Goal: Transaction & Acquisition: Purchase product/service

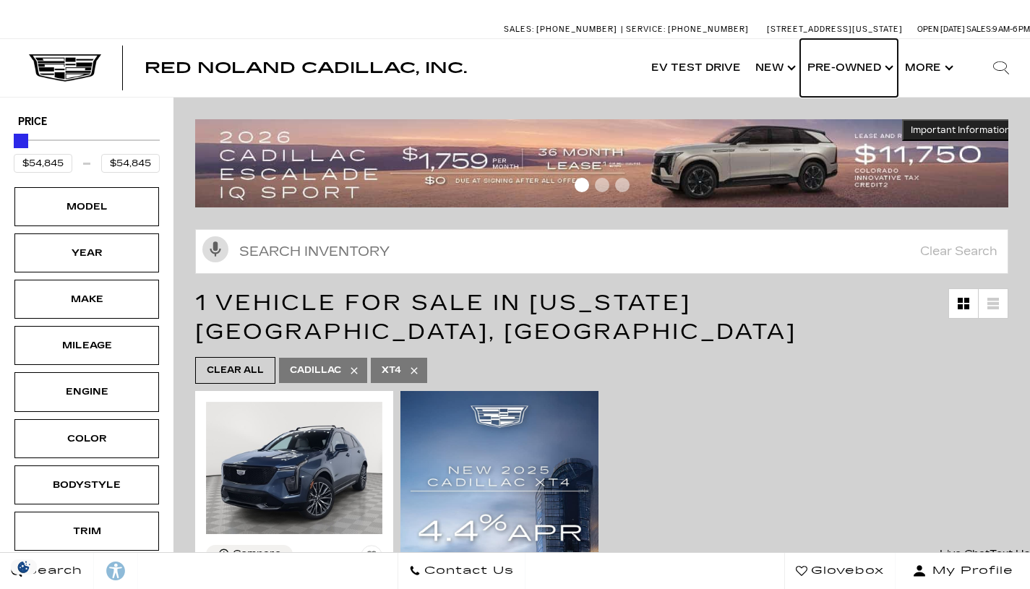
click at [889, 68] on link "Show Pre-Owned" at bounding box center [849, 68] width 98 height 58
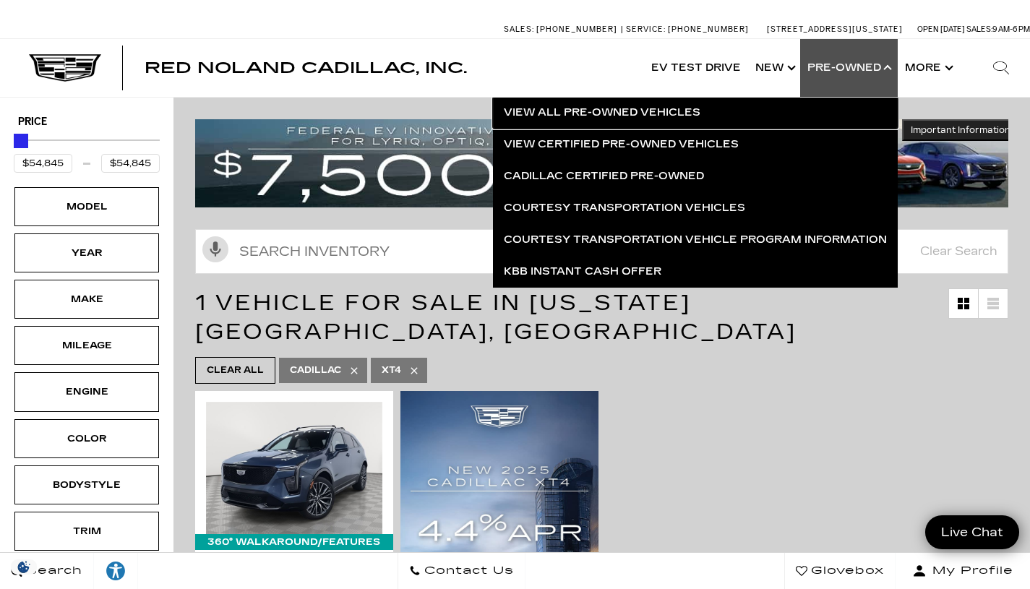
drag, startPoint x: 635, startPoint y: 114, endPoint x: 608, endPoint y: 115, distance: 26.7
click at [635, 115] on link "View All Pre-Owned Vehicles" at bounding box center [695, 113] width 405 height 32
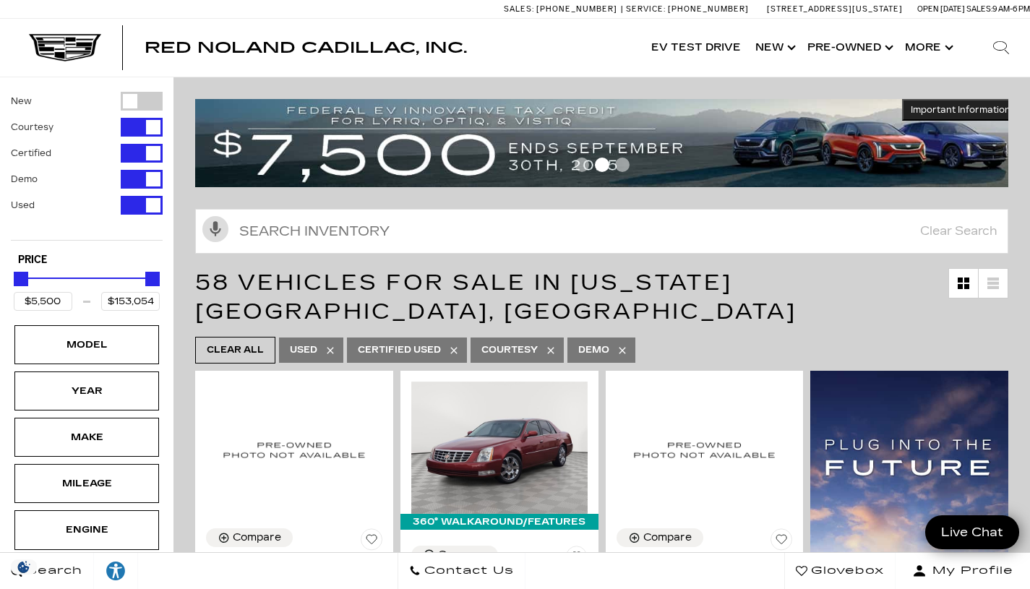
click at [103, 430] on div "Make" at bounding box center [87, 437] width 72 height 16
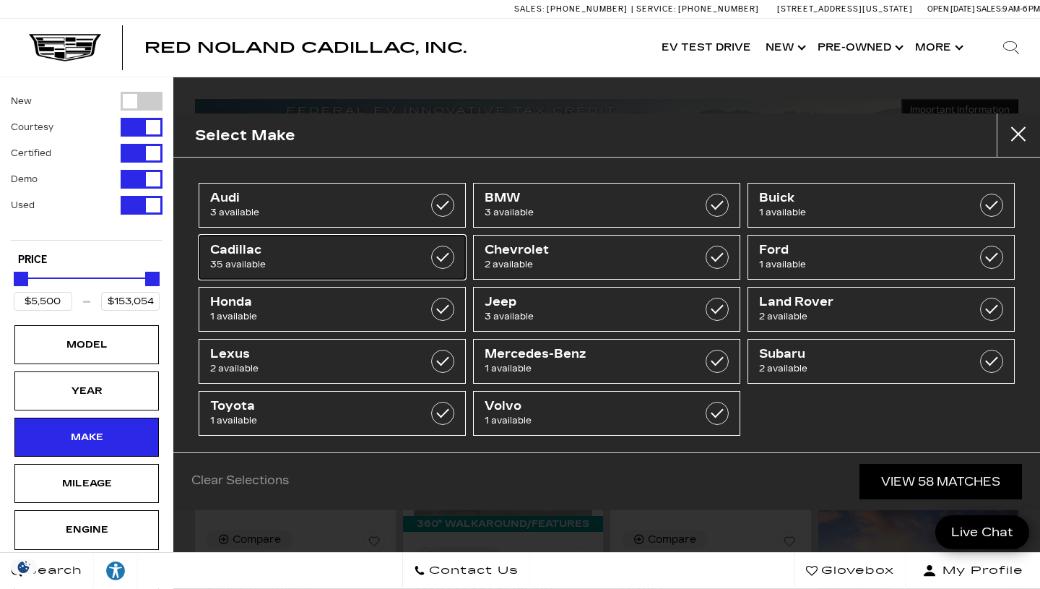
click at [431, 256] on label at bounding box center [442, 257] width 23 height 23
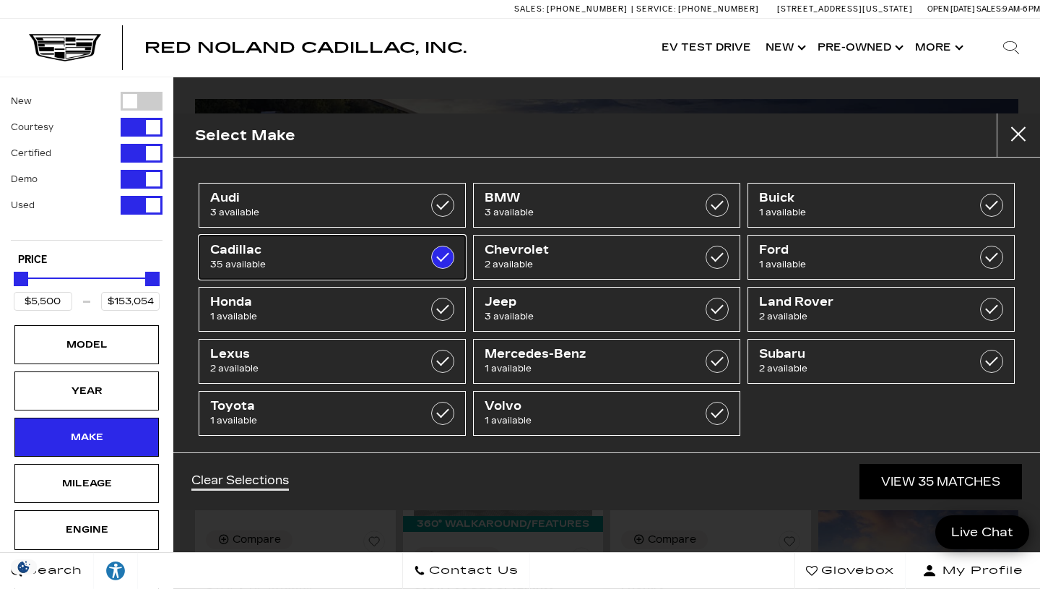
type input "$9,500"
checkbox input "true"
click at [803, 249] on span "Ford" at bounding box center [862, 250] width 207 height 14
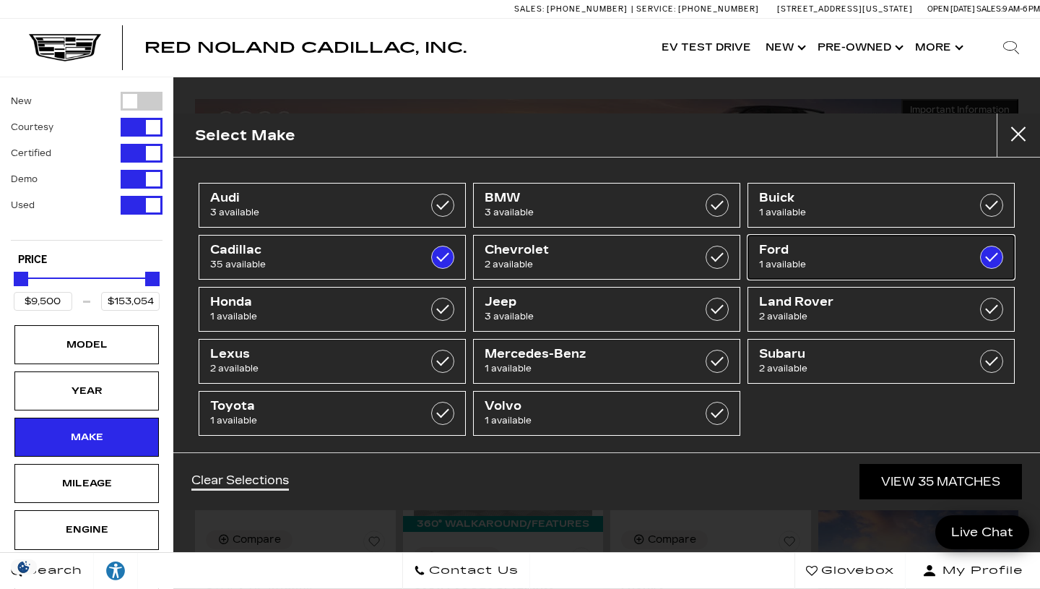
checkbox input "true"
click at [333, 361] on span "Lexus" at bounding box center [313, 354] width 207 height 14
checkbox input "true"
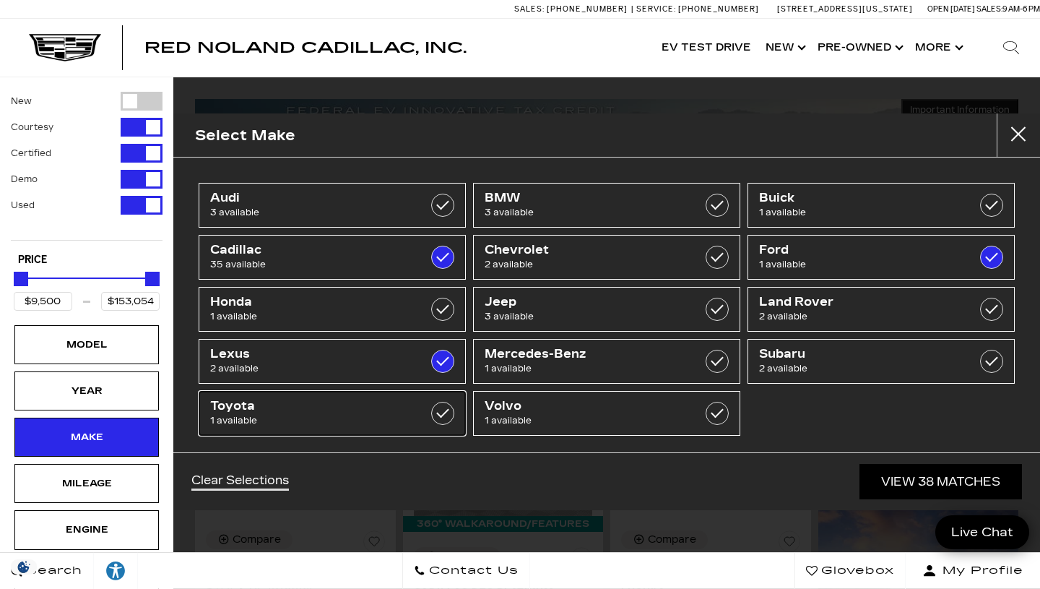
click at [332, 418] on span "1 available" at bounding box center [313, 420] width 207 height 14
checkbox input "true"
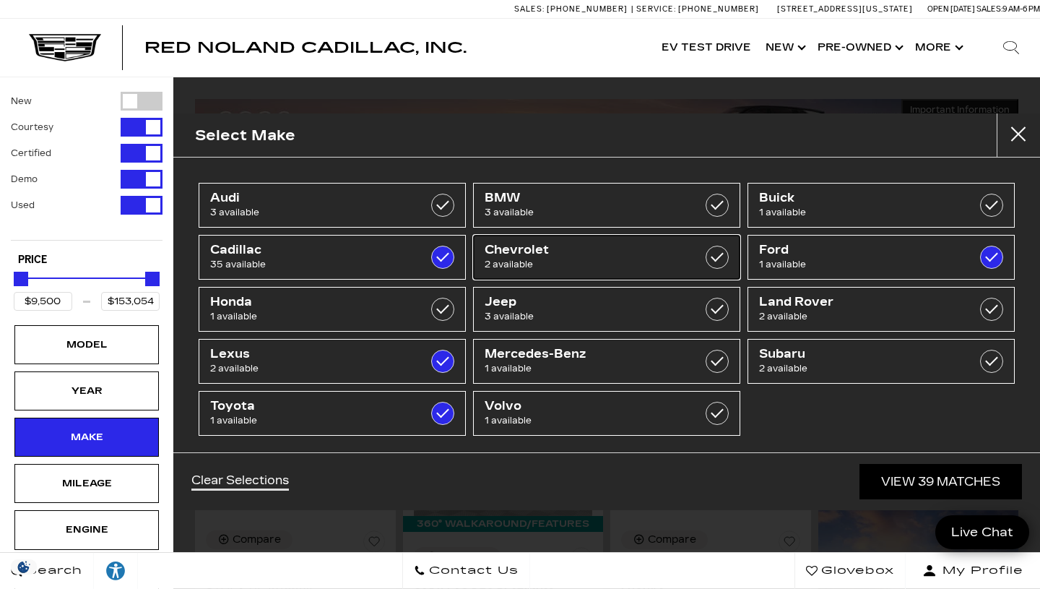
click at [606, 256] on span "Chevrolet" at bounding box center [588, 250] width 207 height 14
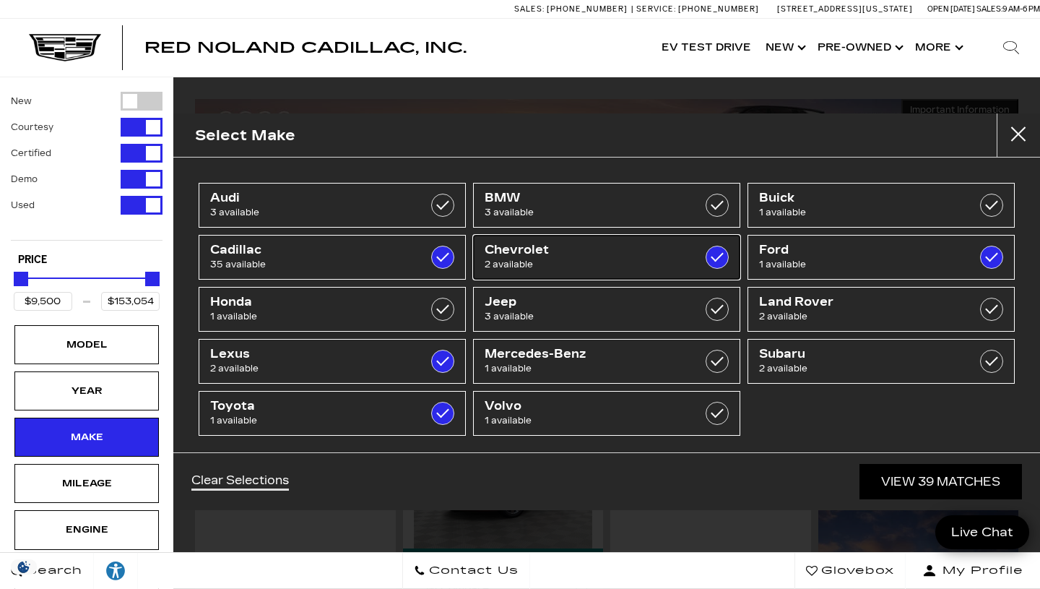
checkbox input "true"
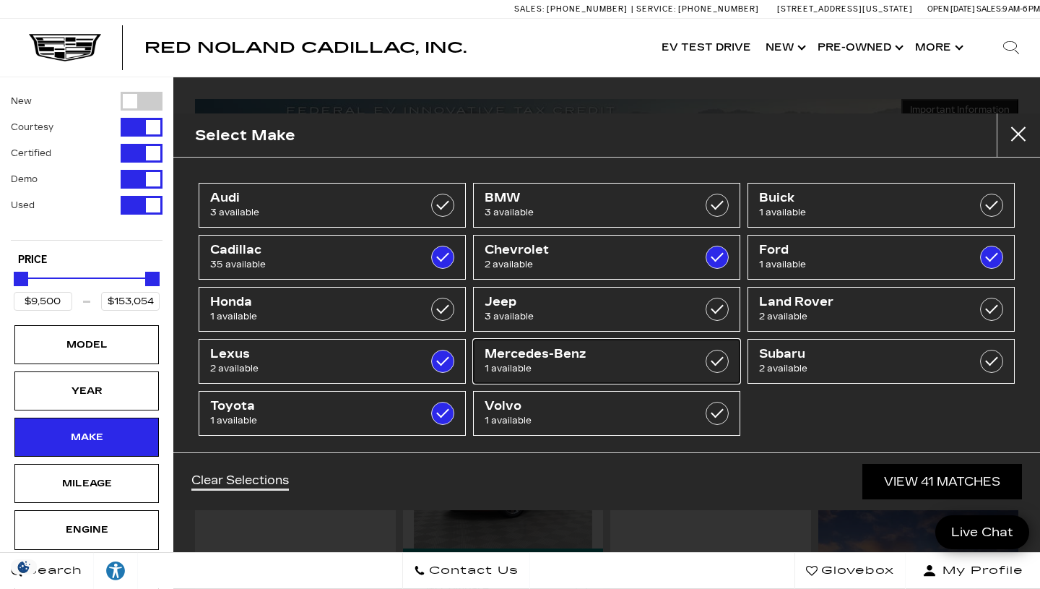
click at [588, 362] on span "1 available" at bounding box center [588, 368] width 207 height 14
checkbox input "true"
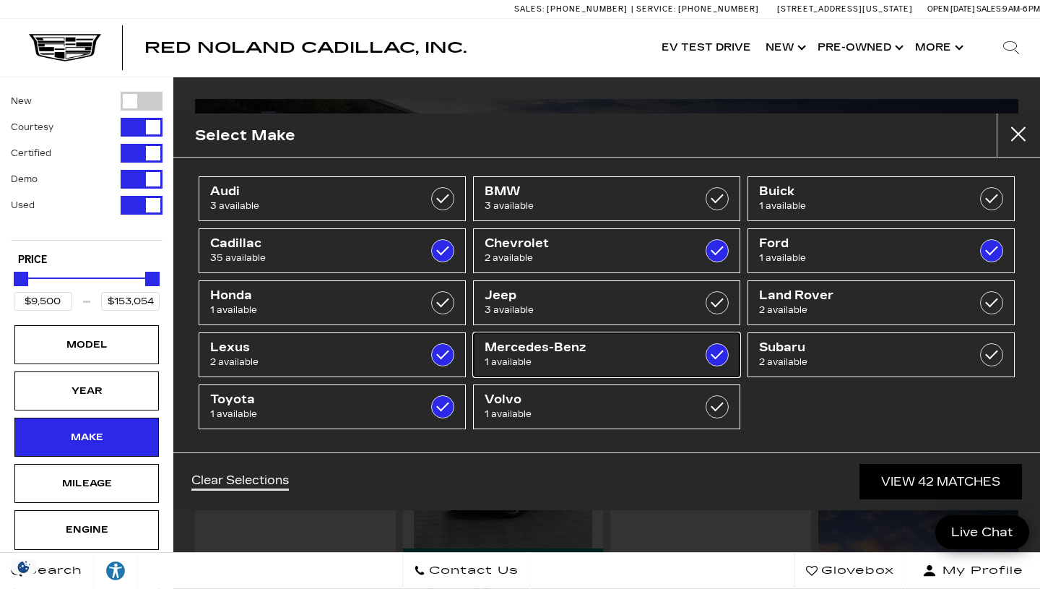
scroll to position [9, 0]
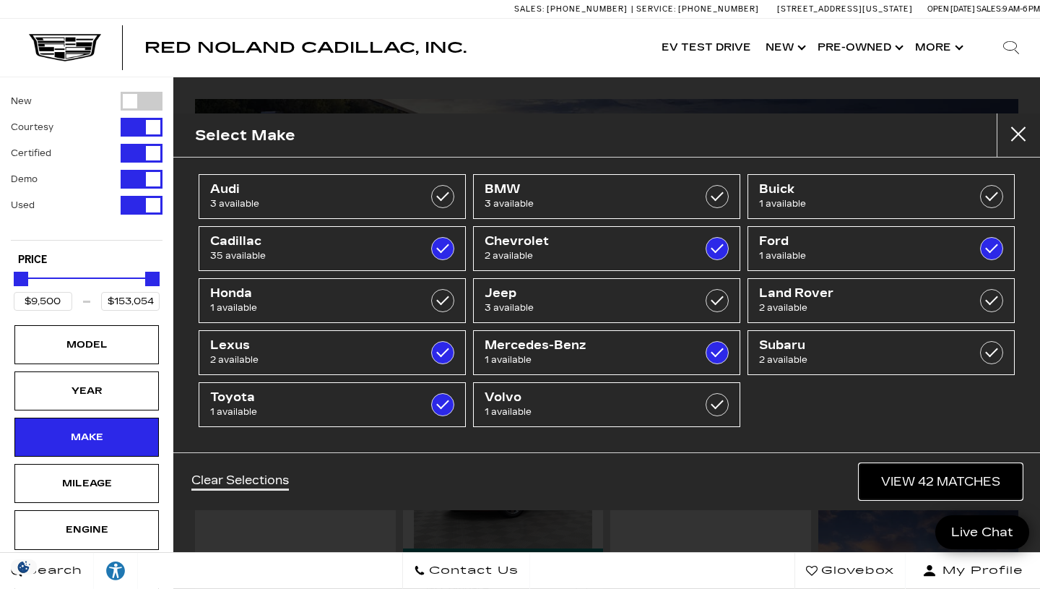
click at [946, 482] on link "View 42 Matches" at bounding box center [941, 481] width 163 height 35
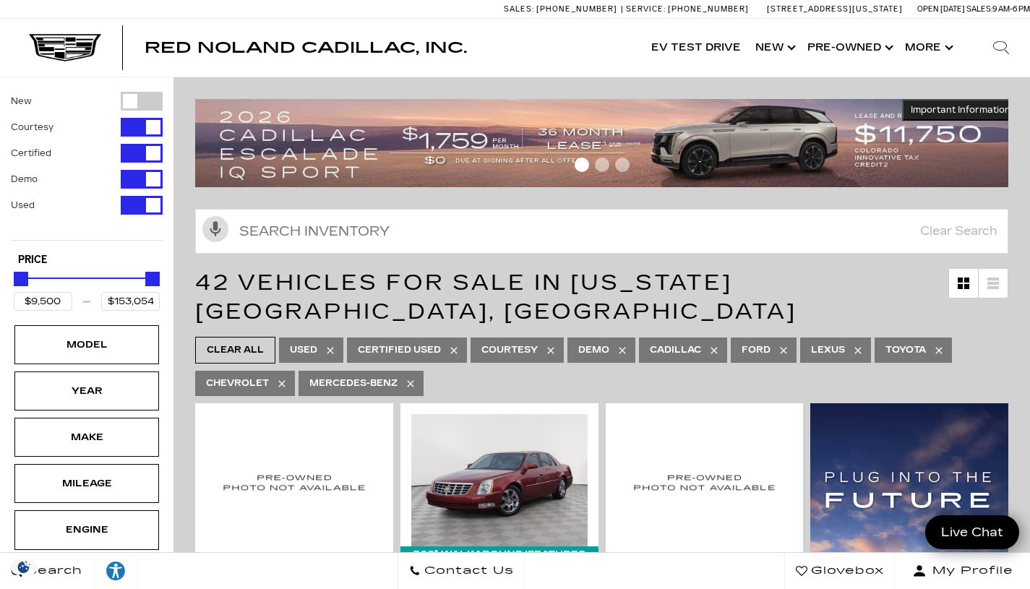
click at [107, 353] on div "Model" at bounding box center [86, 344] width 145 height 39
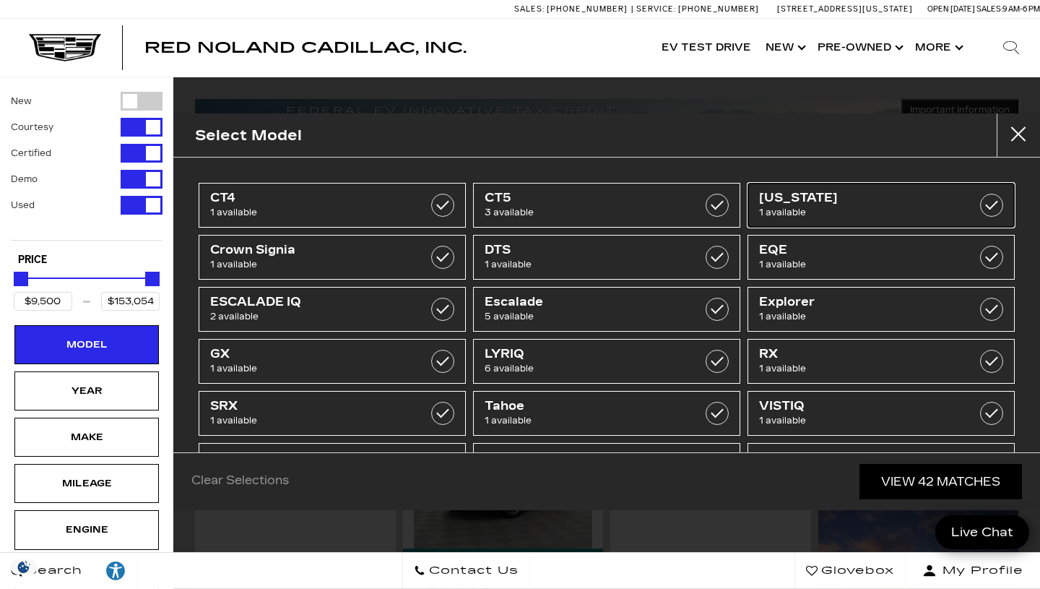
click at [816, 208] on span "1 available" at bounding box center [862, 212] width 207 height 14
type input "$32,689"
checkbox input "true"
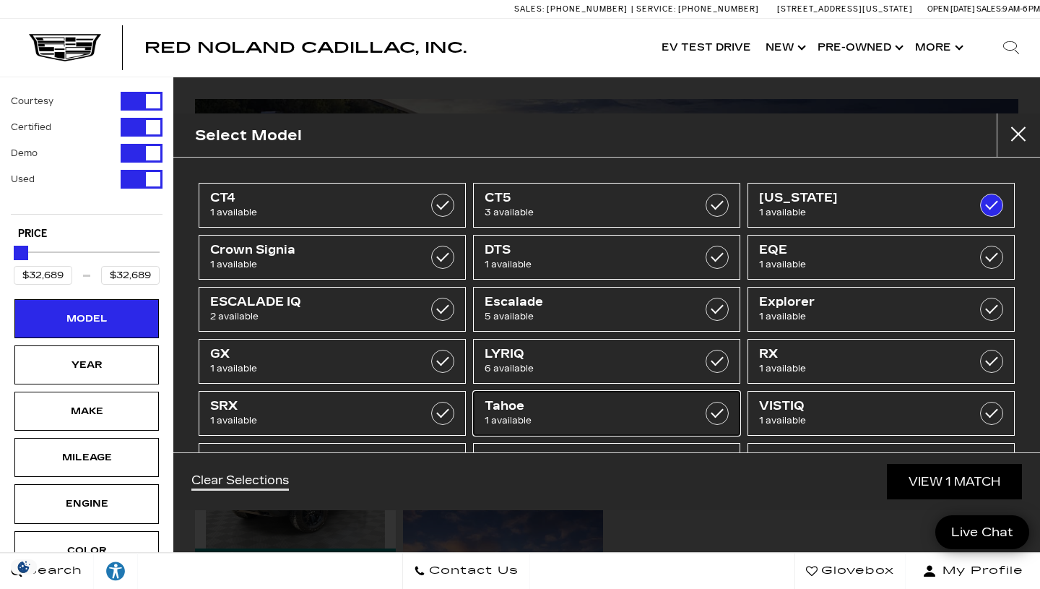
click at [509, 408] on span "Tahoe" at bounding box center [588, 406] width 207 height 14
checkbox input "true"
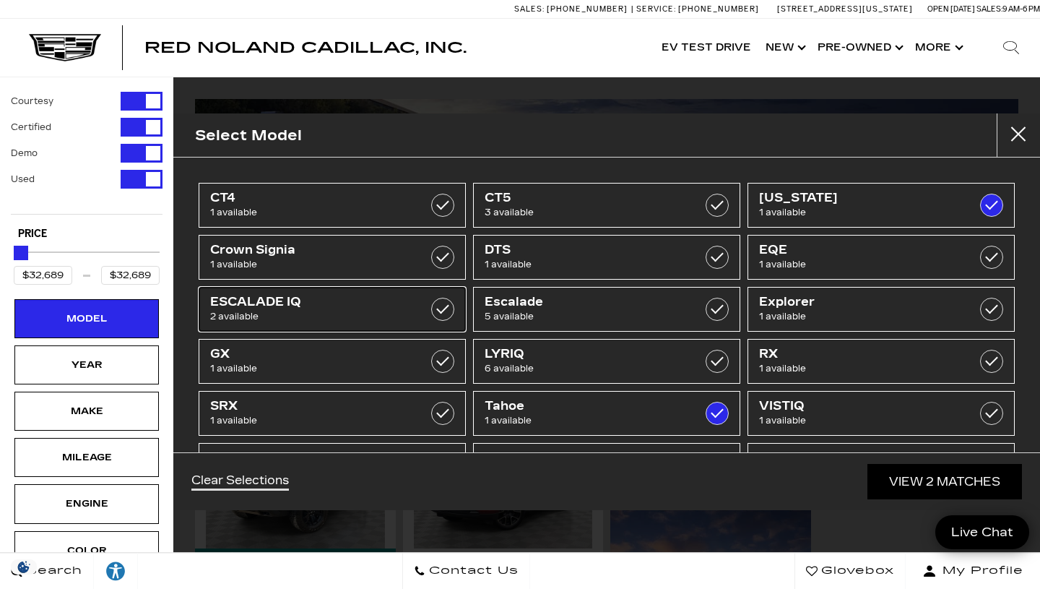
click at [302, 296] on span "ESCALADE IQ" at bounding box center [313, 302] width 207 height 14
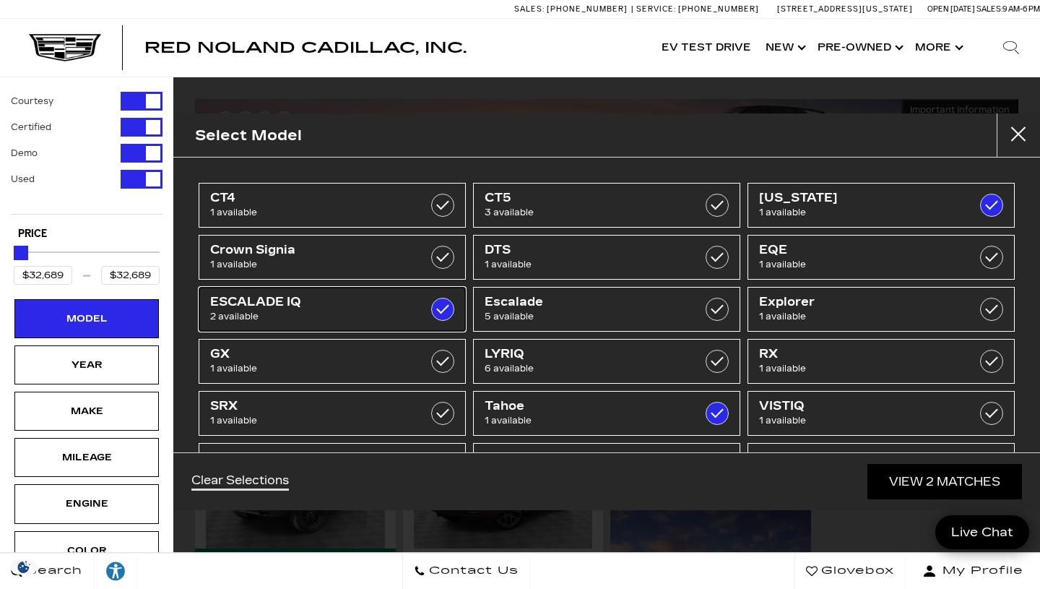
type input "$153,054"
checkbox input "true"
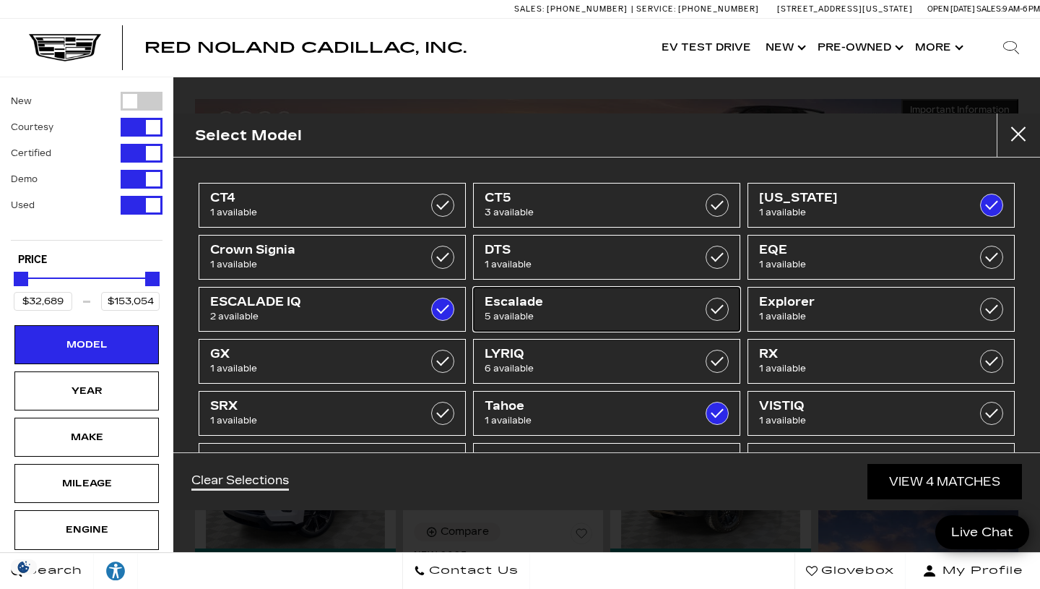
click at [554, 302] on span "Escalade" at bounding box center [588, 302] width 207 height 14
checkbox input "true"
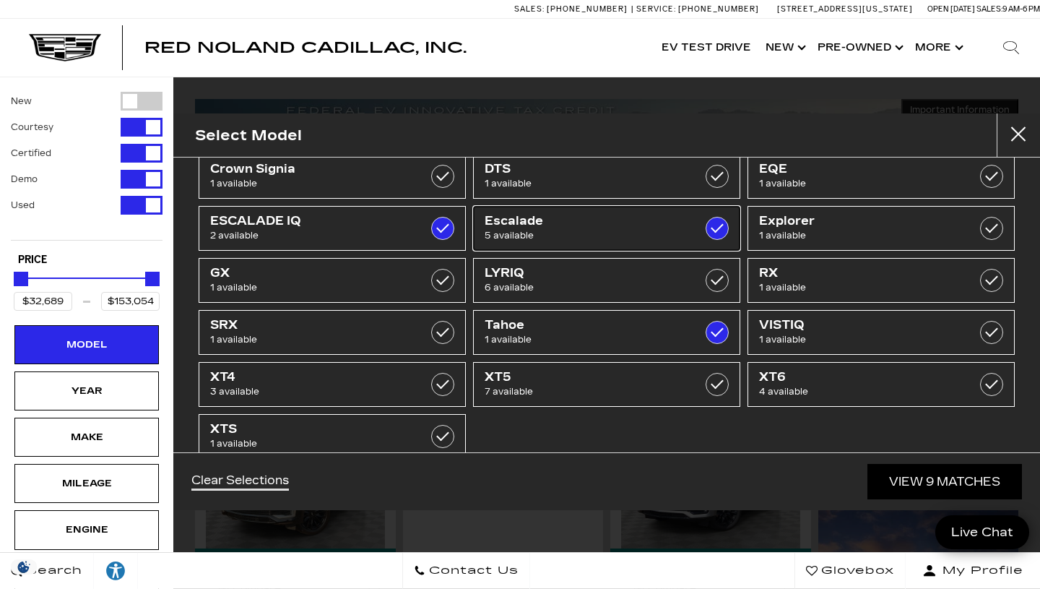
scroll to position [113, 0]
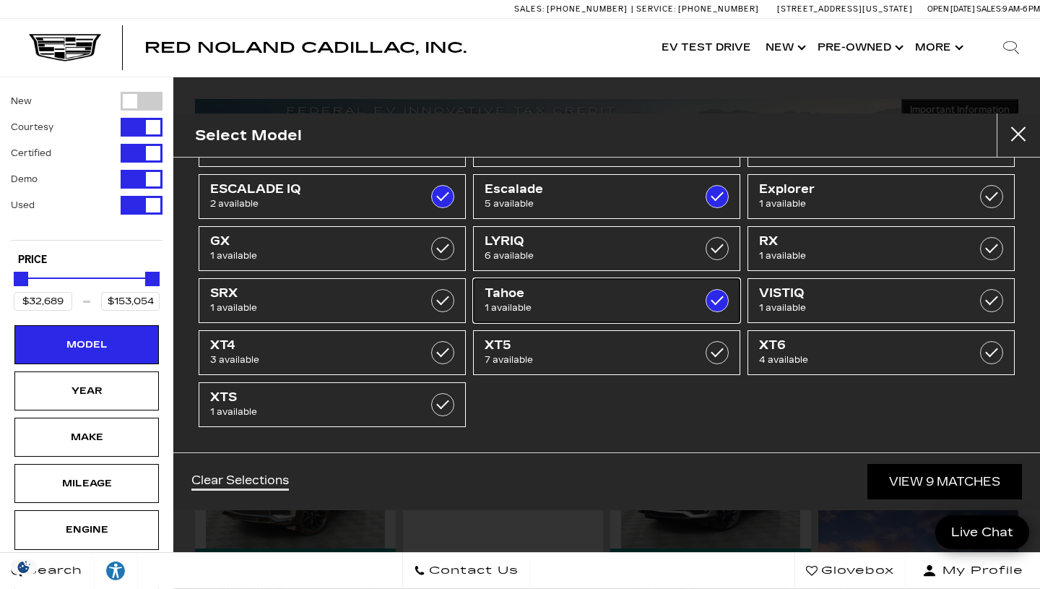
click at [625, 302] on span "1 available" at bounding box center [588, 308] width 207 height 14
checkbox input "false"
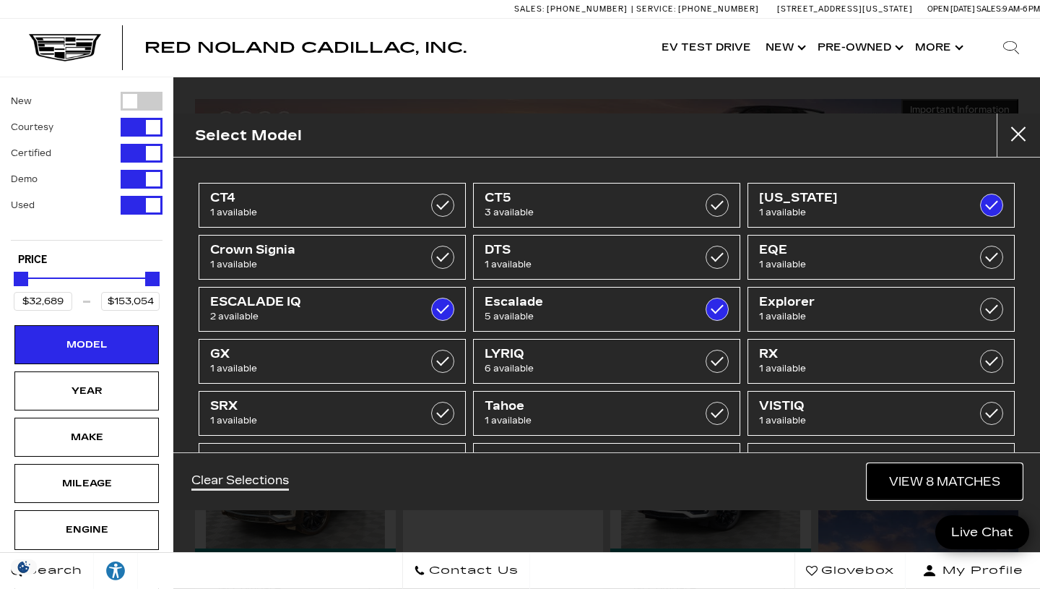
click at [910, 477] on link "View 8 Matches" at bounding box center [945, 481] width 155 height 35
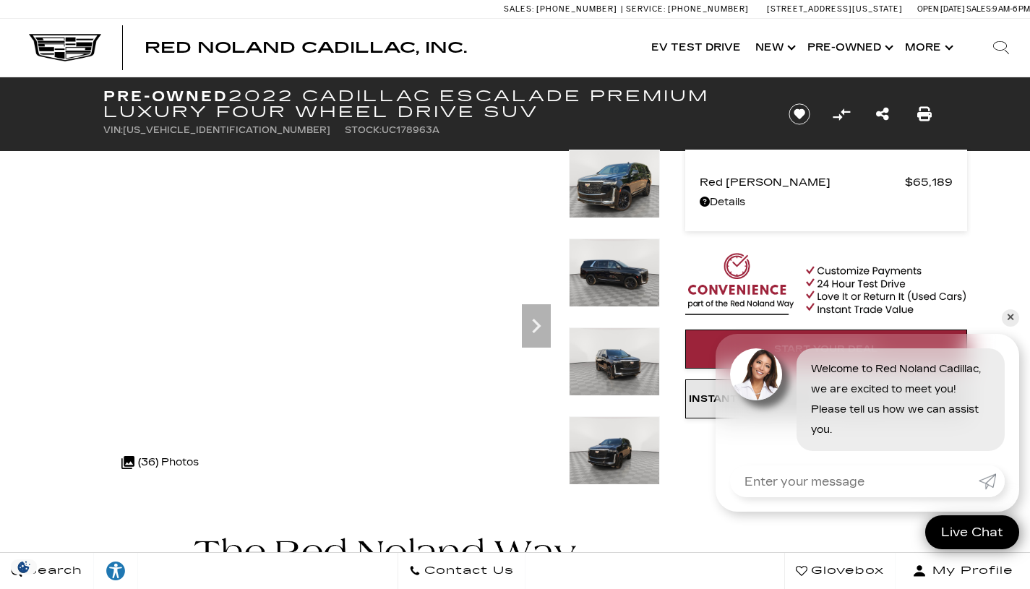
click at [623, 283] on img at bounding box center [614, 272] width 91 height 69
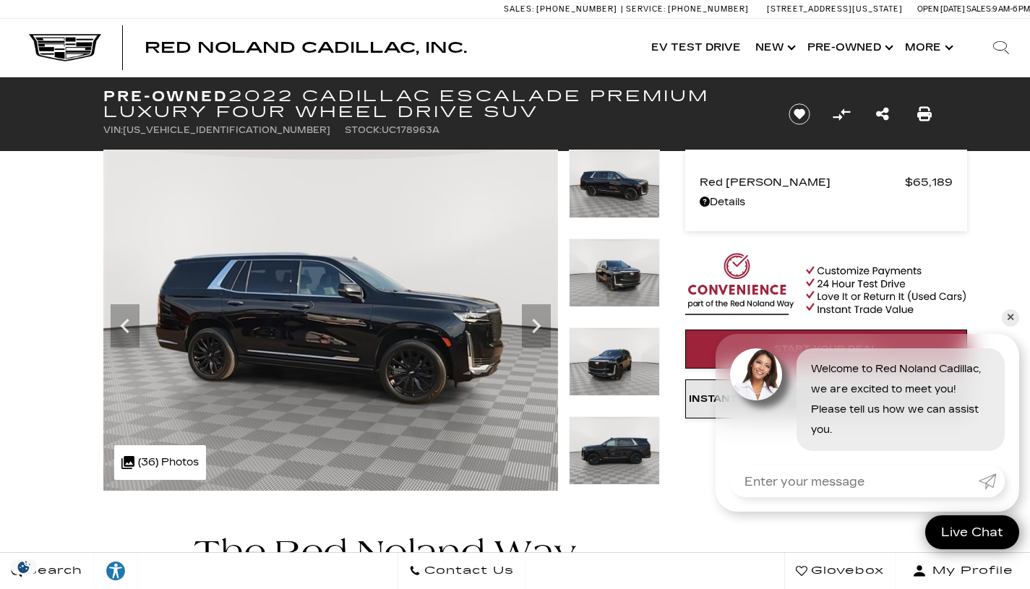
click at [624, 348] on img at bounding box center [614, 361] width 91 height 69
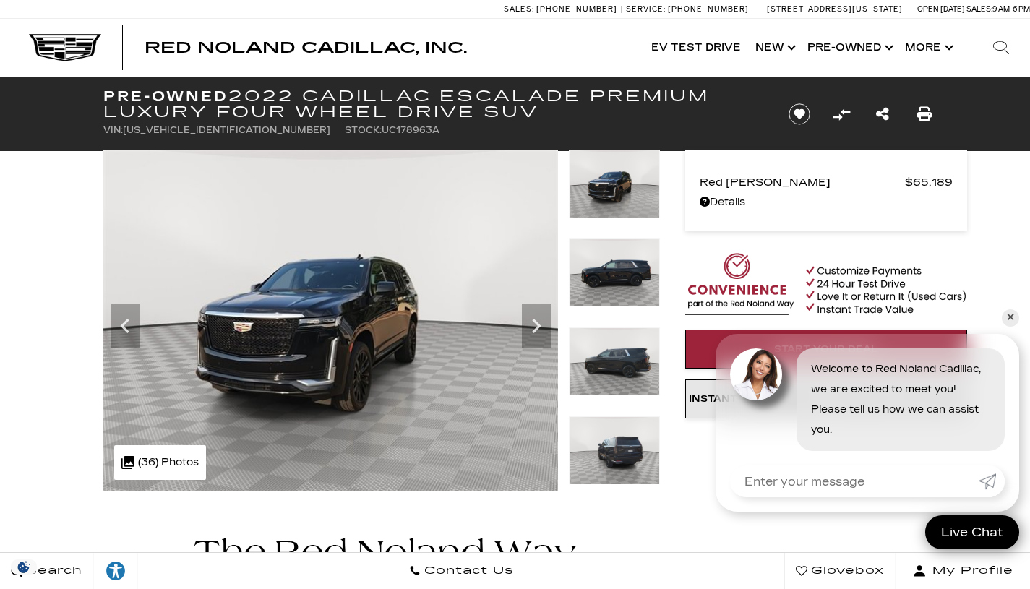
click at [540, 337] on icon "Next" at bounding box center [536, 325] width 29 height 29
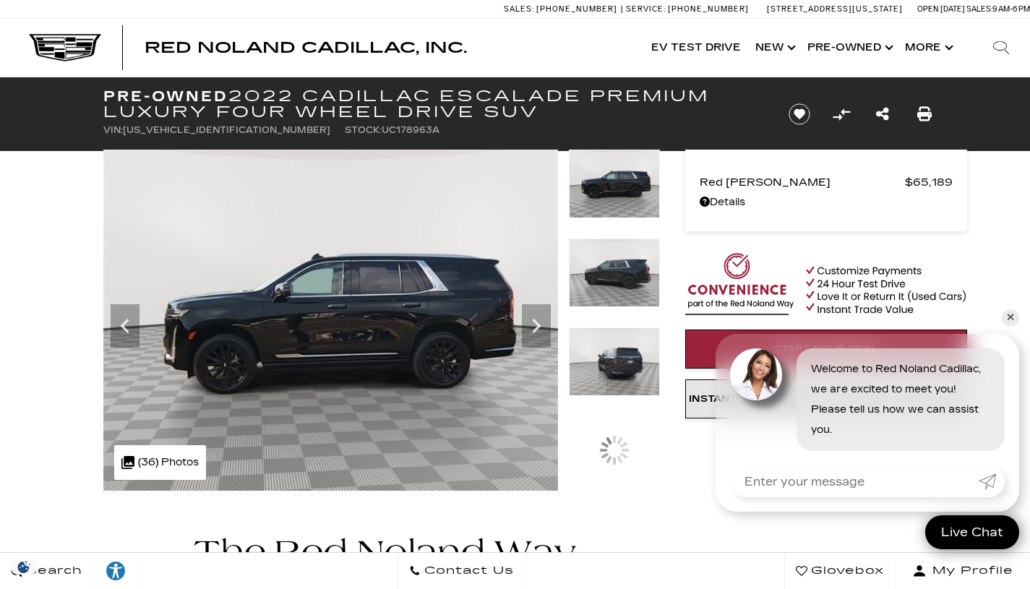
click at [540, 337] on icon "Next" at bounding box center [536, 325] width 29 height 29
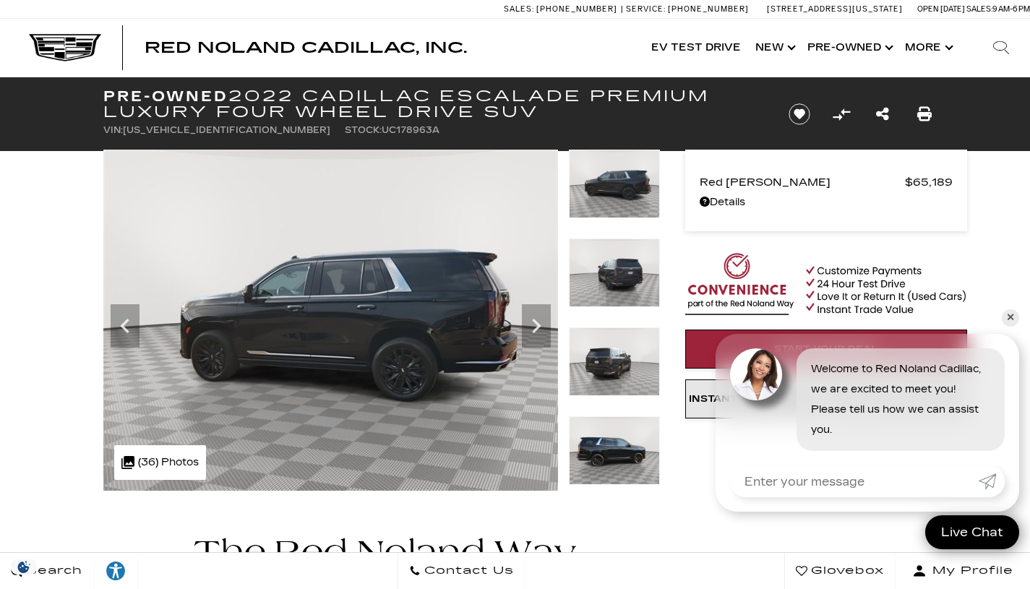
click at [540, 337] on icon "Next" at bounding box center [536, 325] width 29 height 29
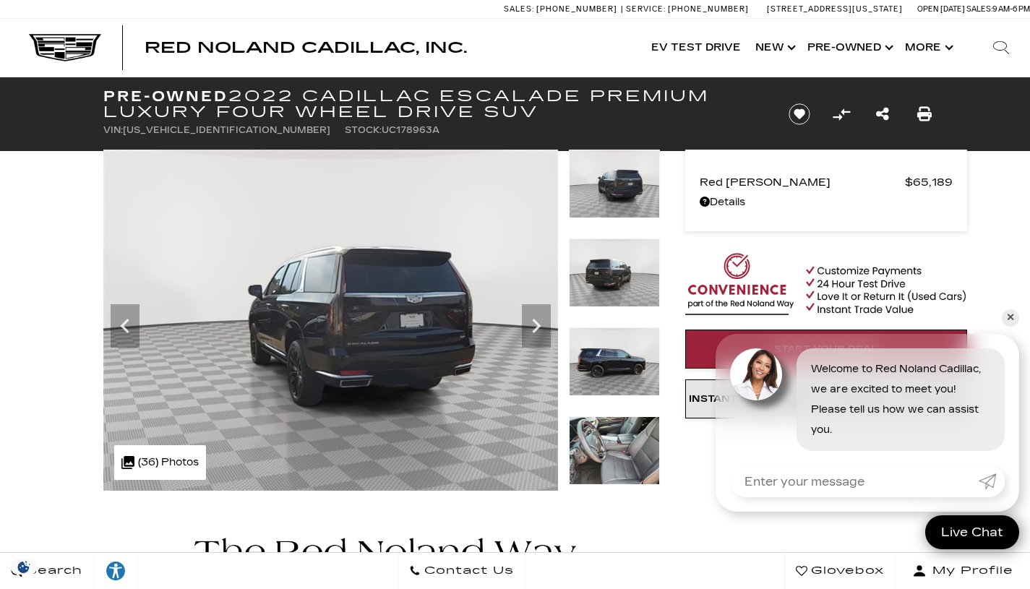
click at [540, 337] on icon "Next" at bounding box center [536, 325] width 29 height 29
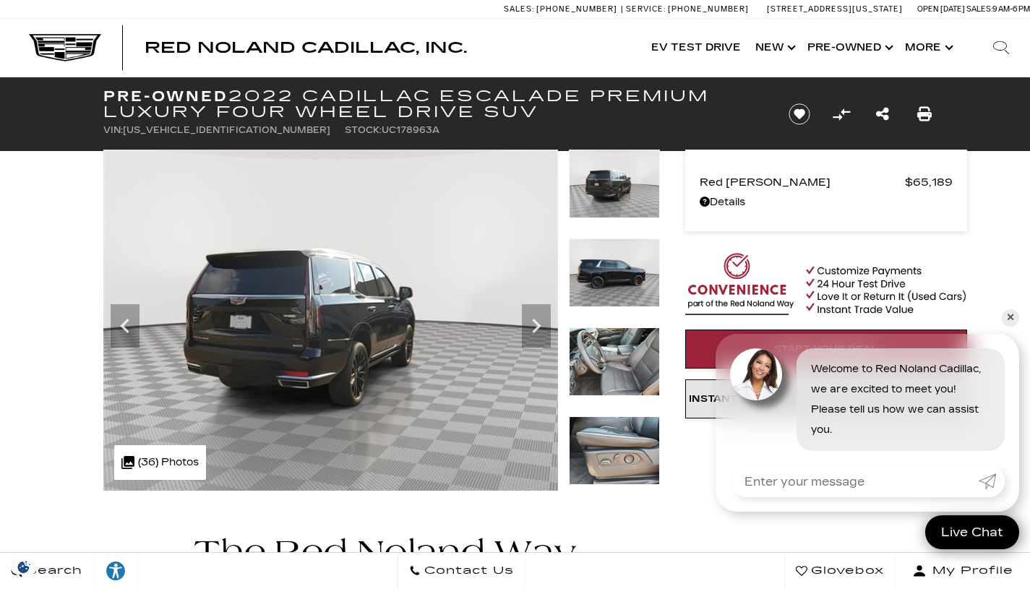
click at [540, 337] on icon "Next" at bounding box center [536, 325] width 29 height 29
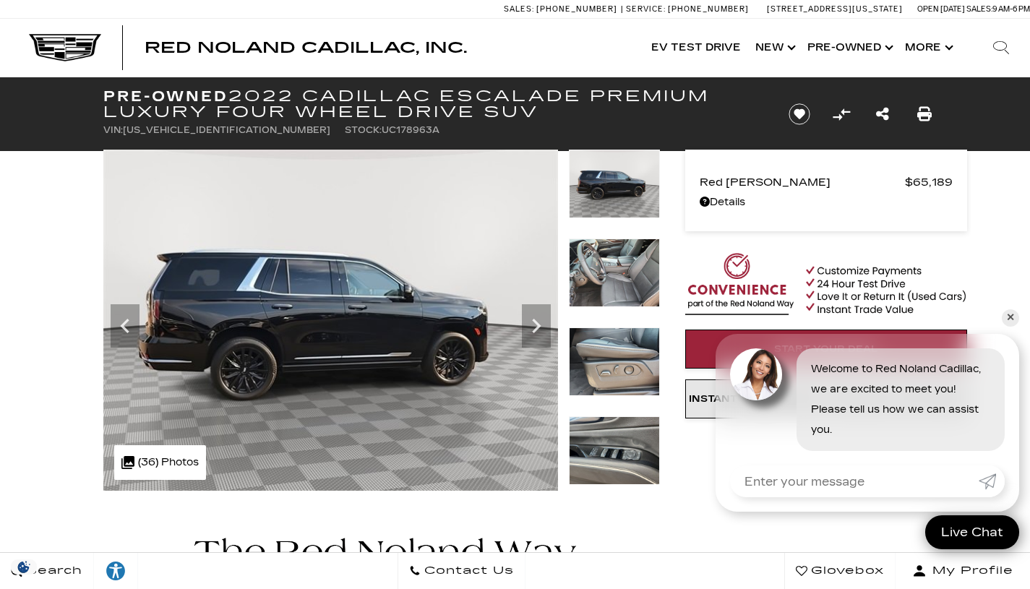
click at [536, 329] on icon "Next" at bounding box center [536, 326] width 9 height 14
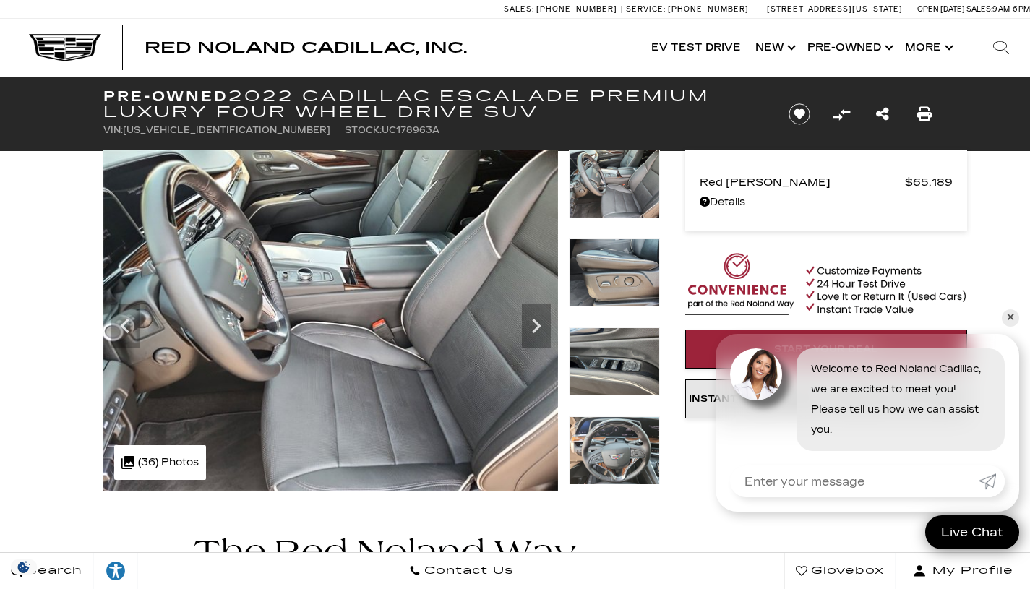
click at [536, 329] on icon "Next" at bounding box center [536, 326] width 9 height 14
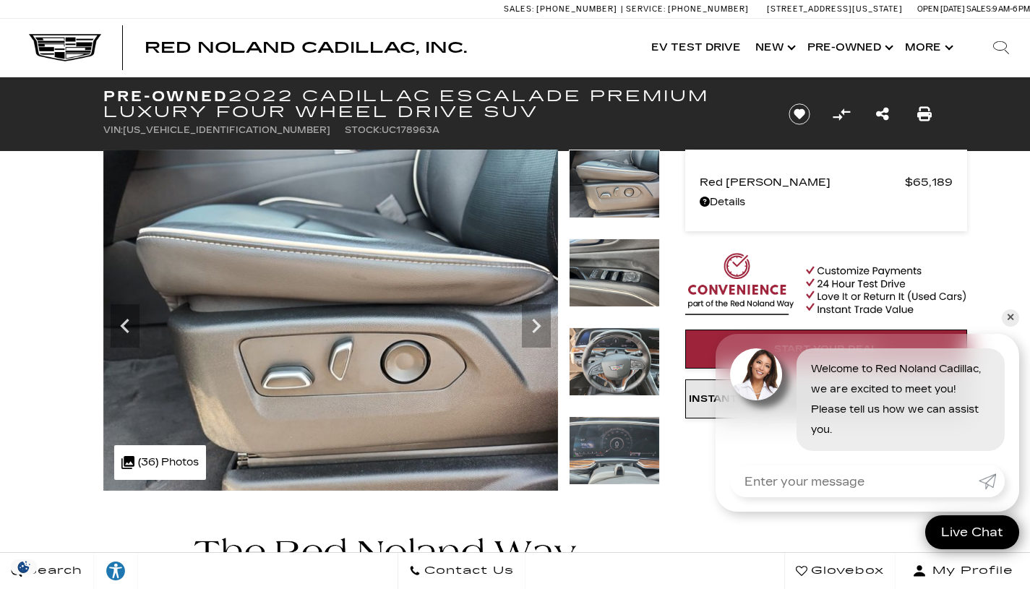
click at [536, 329] on icon "Next" at bounding box center [536, 326] width 9 height 14
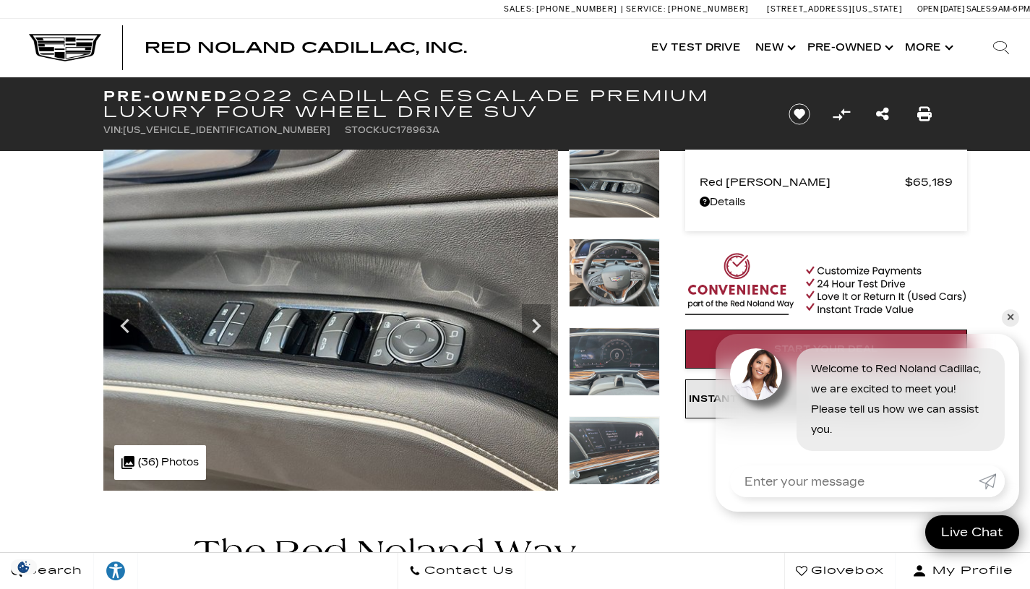
click at [536, 329] on icon "Next" at bounding box center [536, 326] width 9 height 14
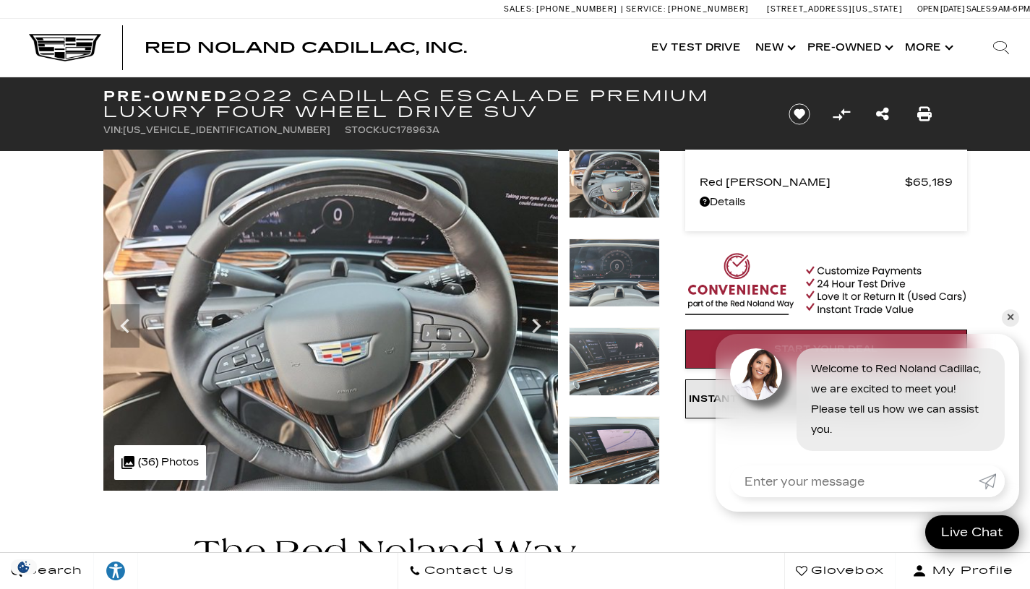
click at [536, 329] on icon "Next" at bounding box center [536, 326] width 9 height 14
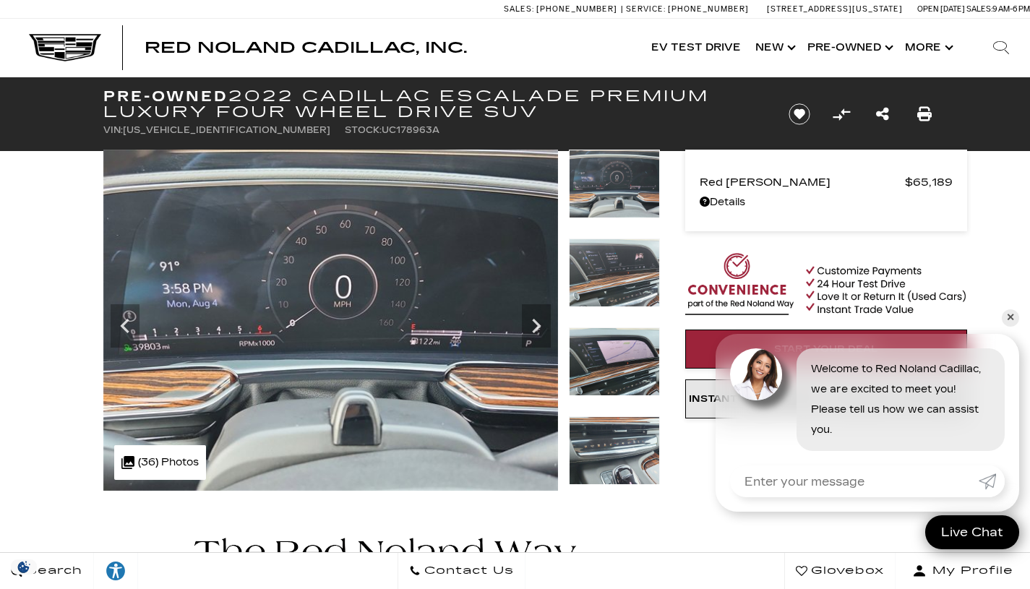
click at [536, 329] on icon "Next" at bounding box center [536, 326] width 9 height 14
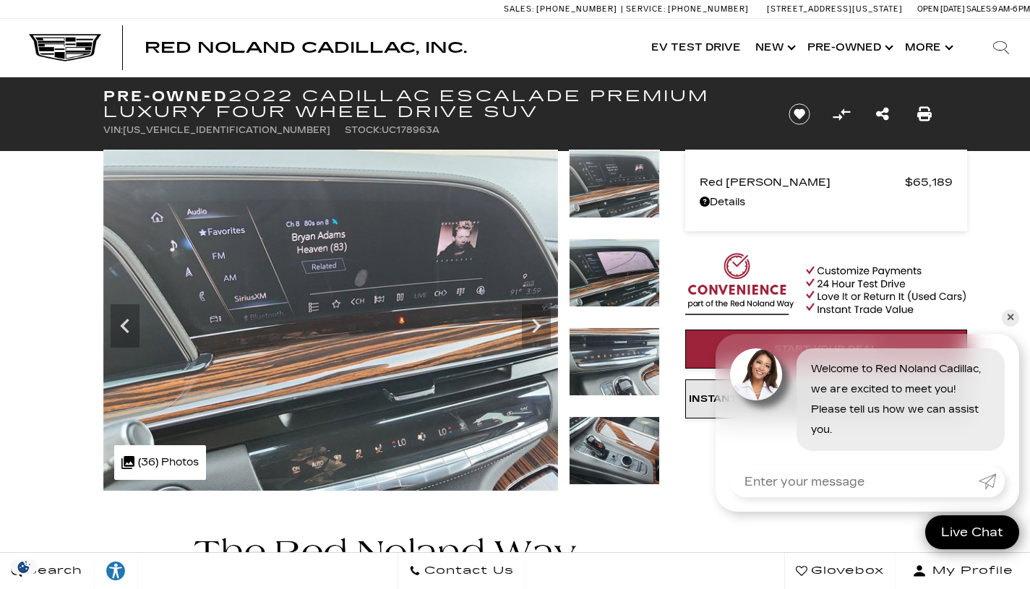
click at [536, 329] on icon "Next" at bounding box center [536, 326] width 9 height 14
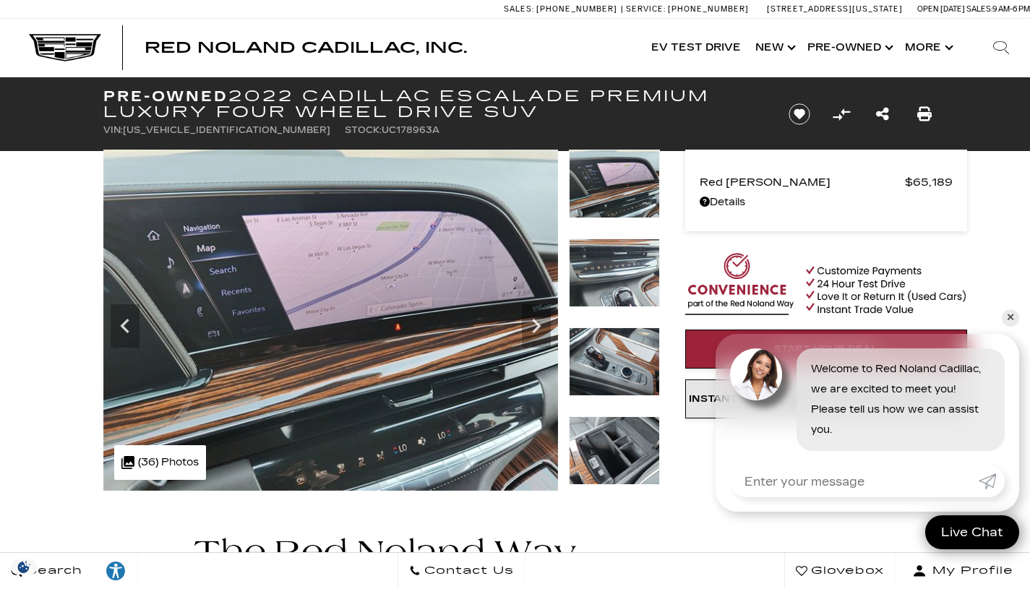
click at [536, 329] on icon "Next" at bounding box center [536, 326] width 9 height 14
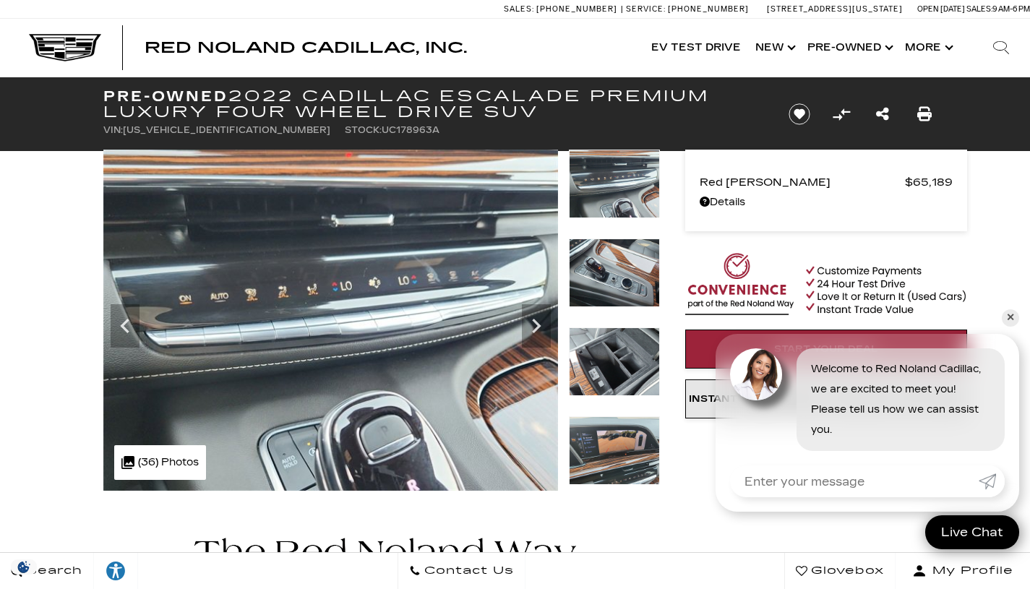
click at [536, 329] on icon "Next" at bounding box center [536, 326] width 9 height 14
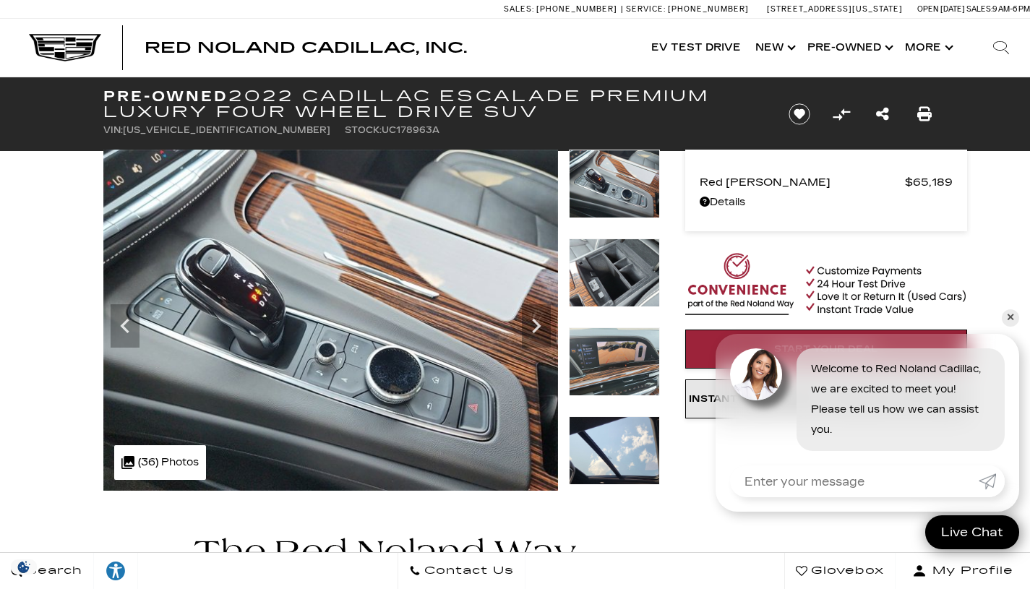
click at [536, 329] on icon "Next" at bounding box center [536, 326] width 9 height 14
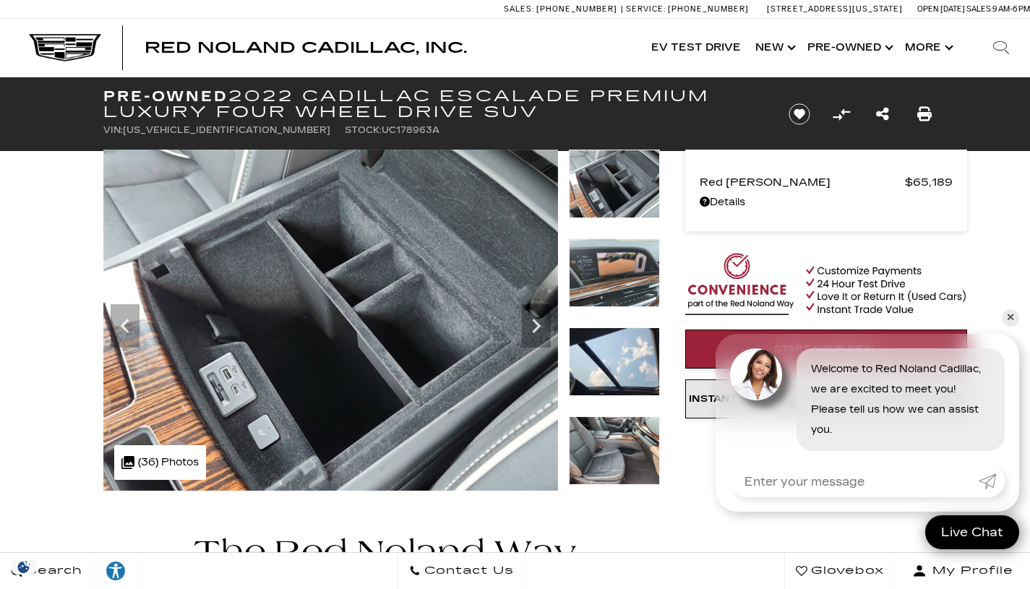
click at [536, 329] on icon "Next" at bounding box center [536, 326] width 9 height 14
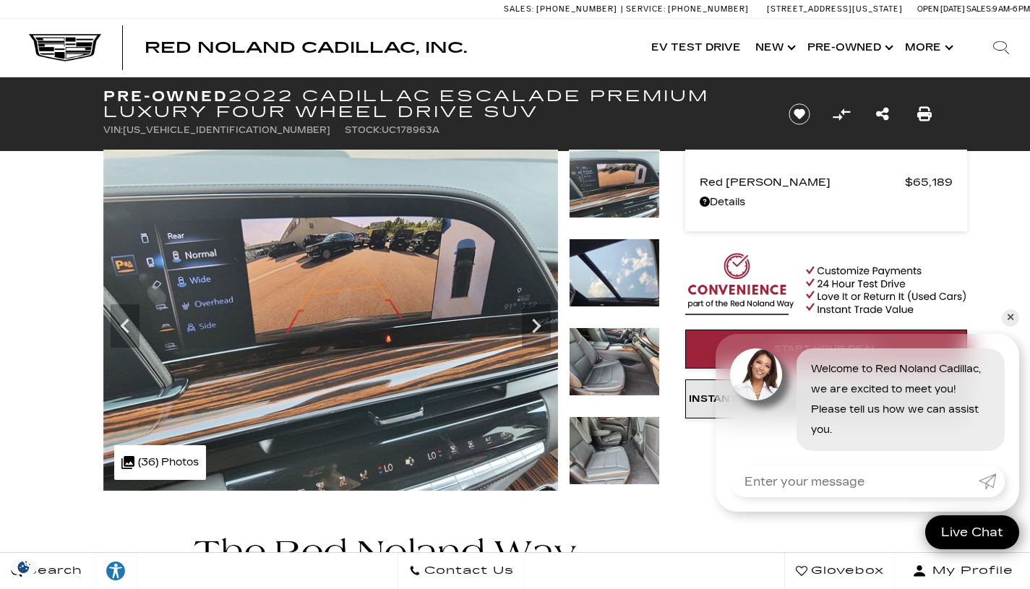
click at [536, 329] on icon "Next" at bounding box center [536, 326] width 9 height 14
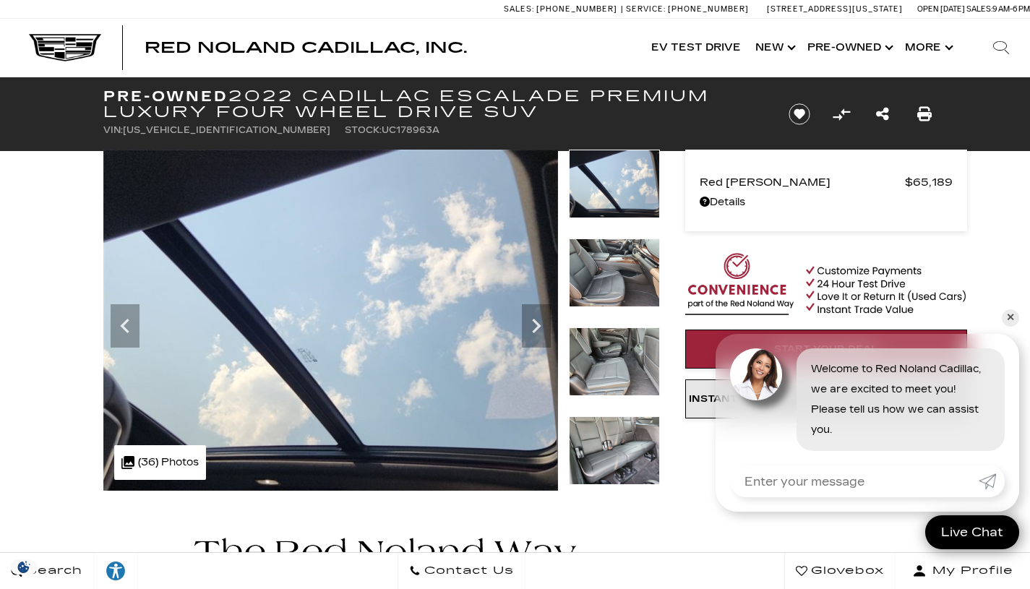
click at [536, 329] on icon "Next" at bounding box center [536, 326] width 9 height 14
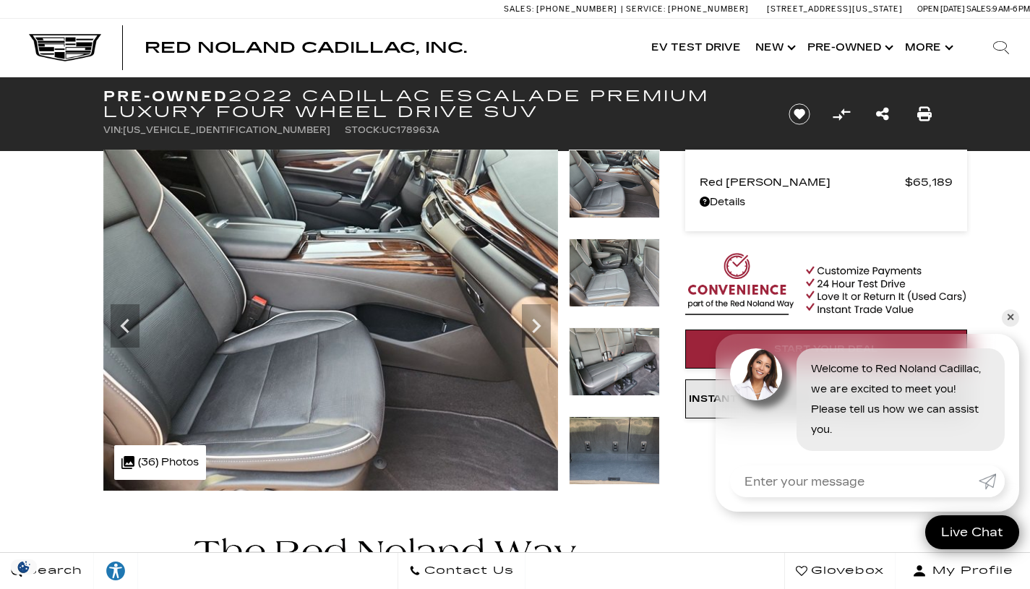
click at [536, 329] on icon "Next" at bounding box center [536, 326] width 9 height 14
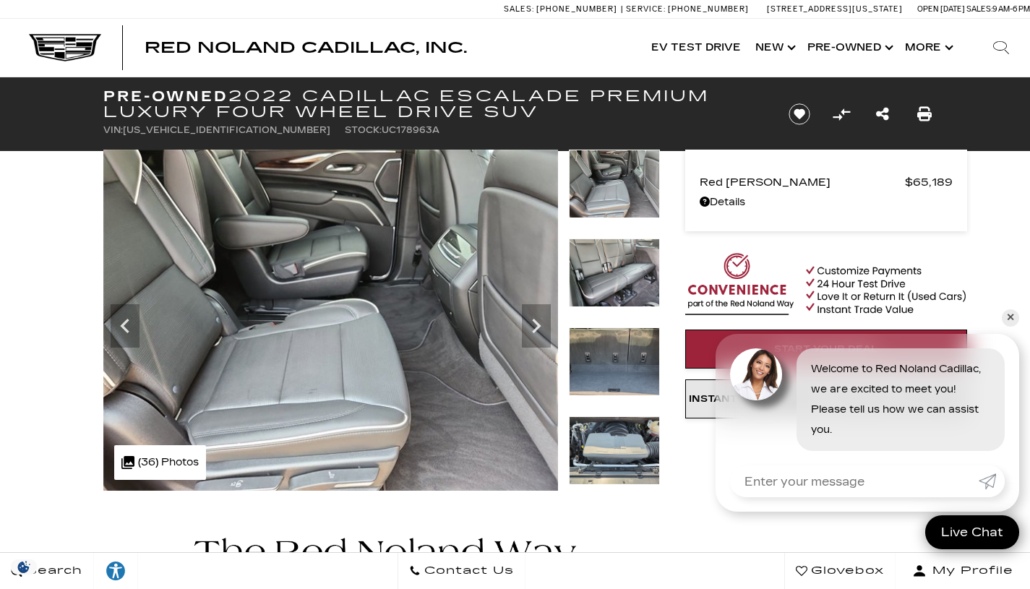
click at [536, 329] on icon "Next" at bounding box center [536, 326] width 9 height 14
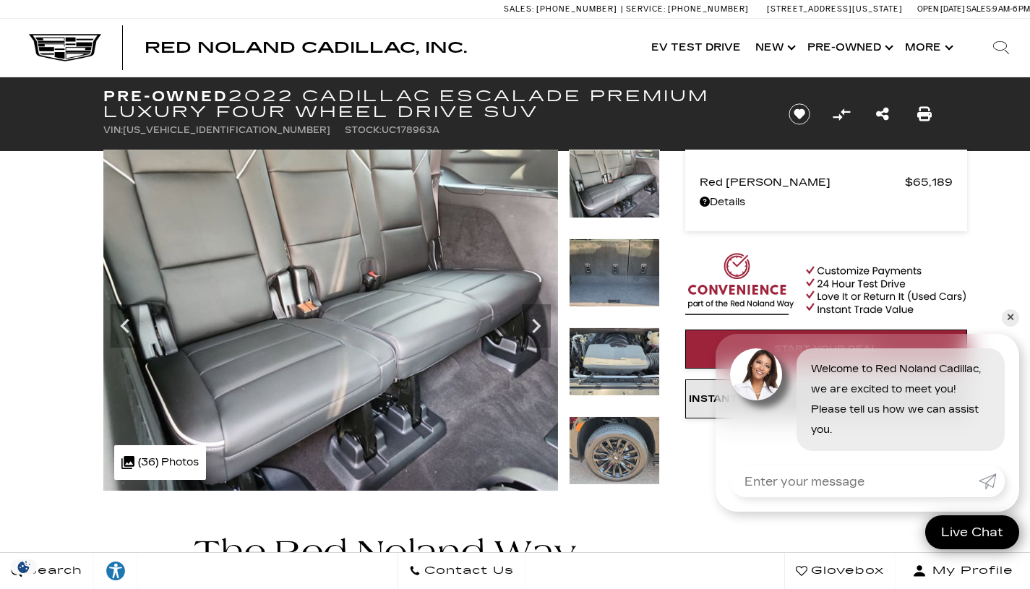
click at [536, 329] on icon "Next" at bounding box center [536, 326] width 9 height 14
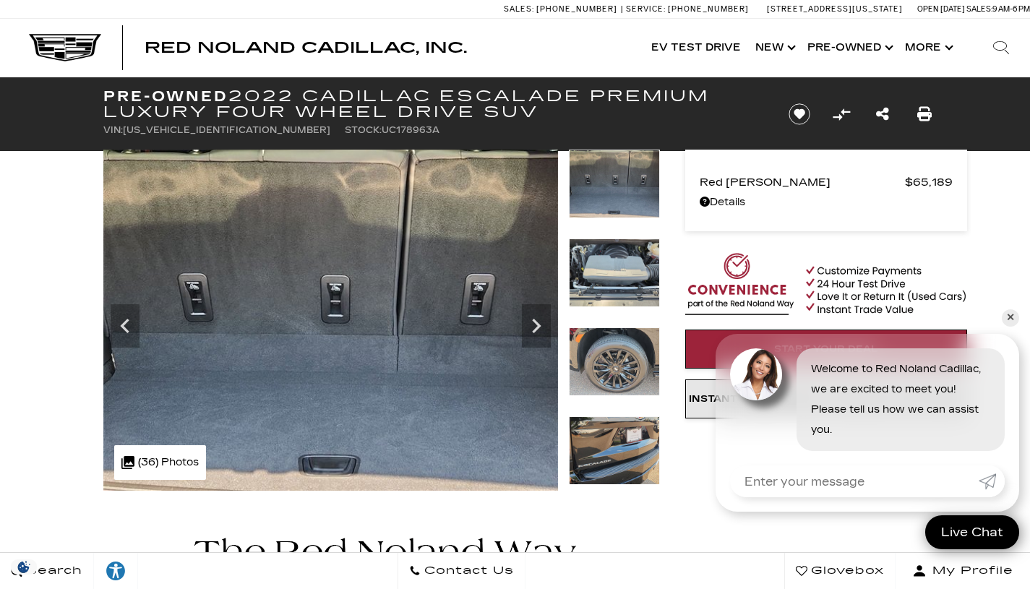
click at [536, 329] on icon "Next" at bounding box center [536, 326] width 9 height 14
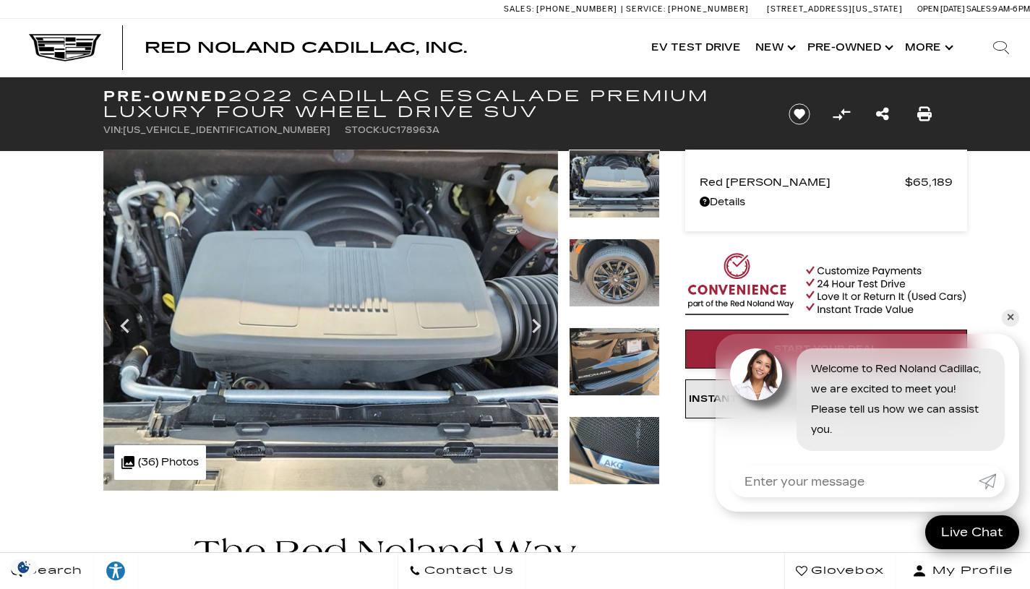
click at [536, 329] on icon "Next" at bounding box center [536, 326] width 9 height 14
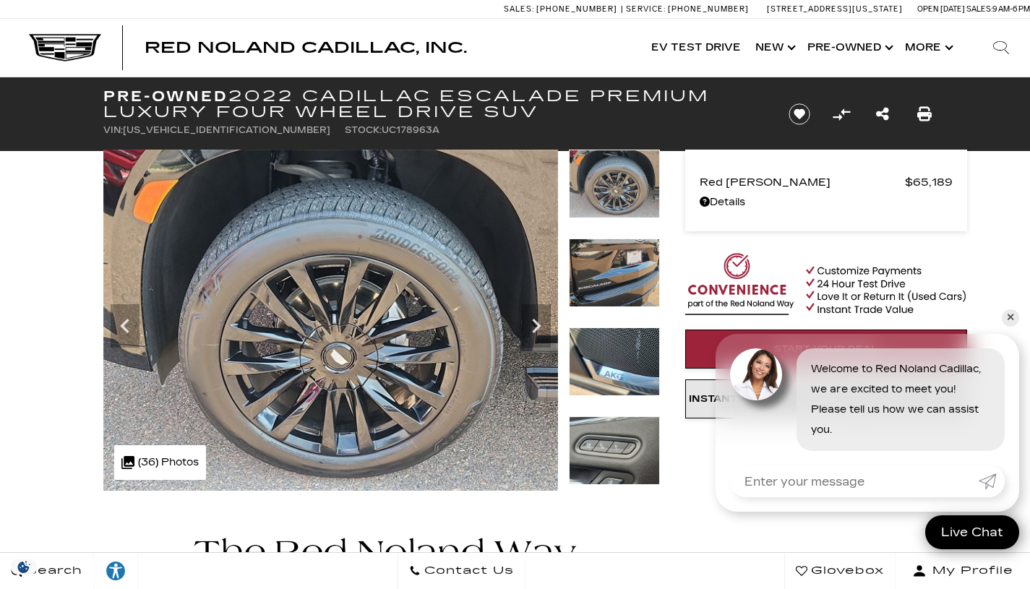
click at [536, 329] on icon "Next" at bounding box center [536, 326] width 9 height 14
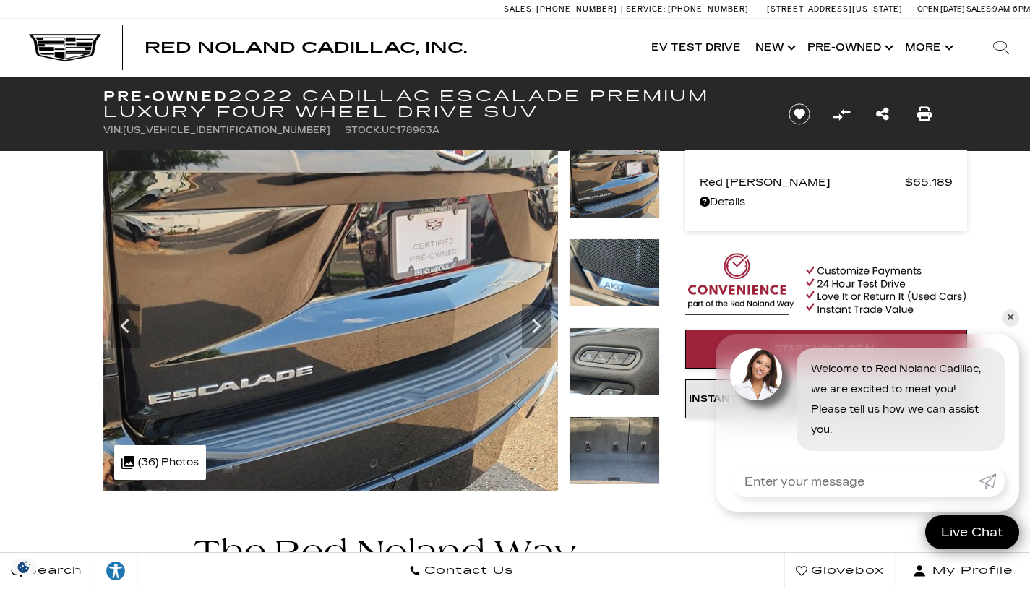
click at [536, 329] on icon "Next" at bounding box center [536, 326] width 9 height 14
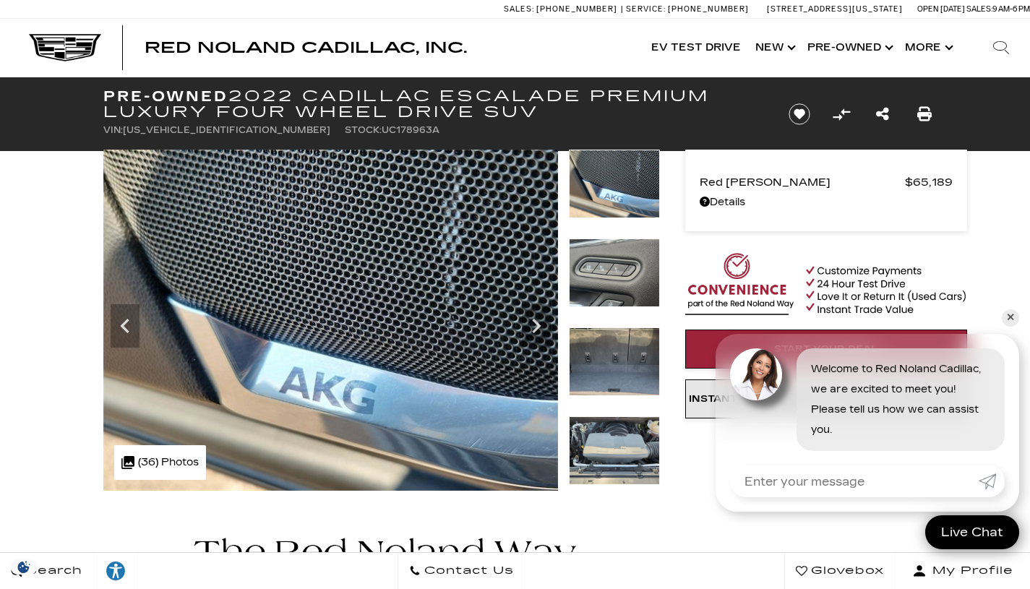
click at [536, 329] on icon "Next" at bounding box center [536, 326] width 9 height 14
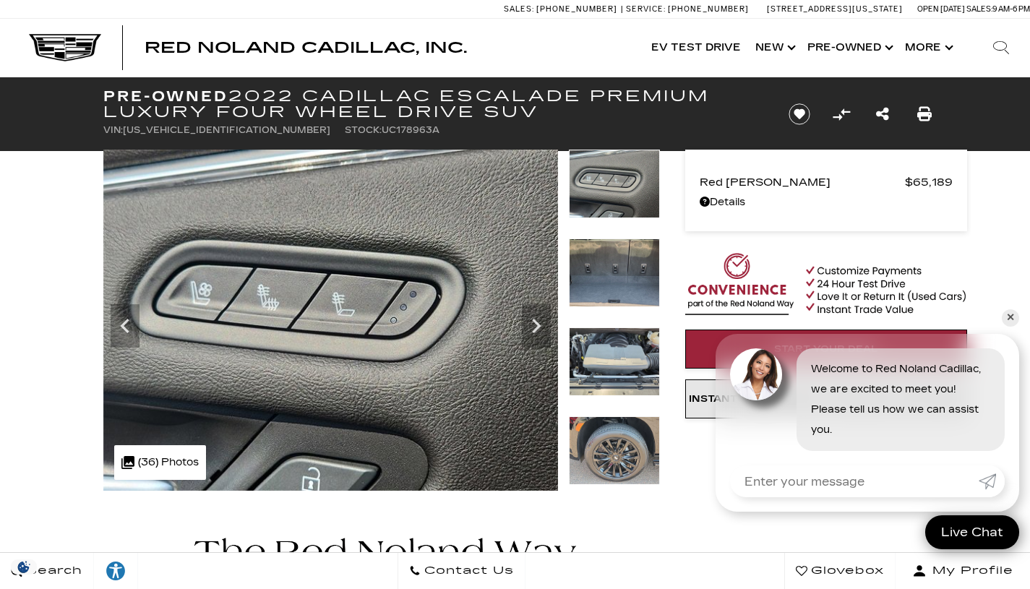
click at [536, 329] on icon "Next" at bounding box center [536, 326] width 9 height 14
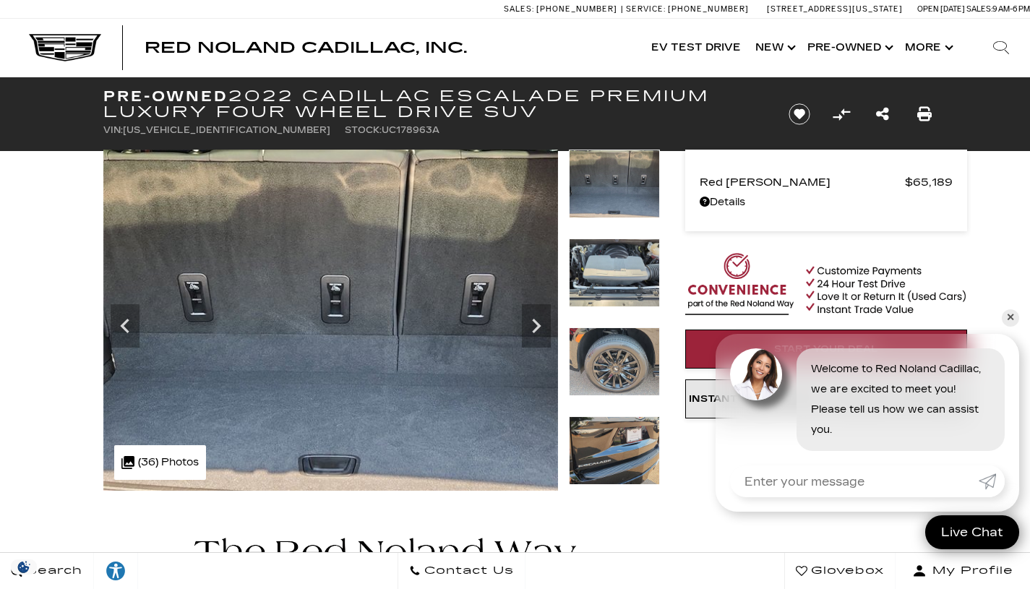
click at [536, 329] on icon "Next" at bounding box center [536, 326] width 9 height 14
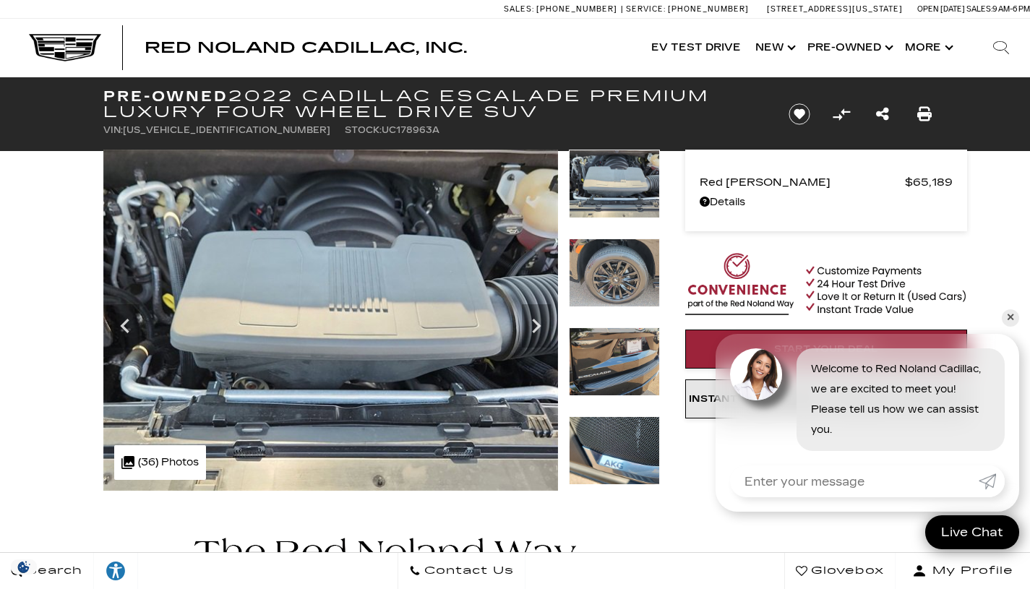
click at [536, 329] on icon "Next" at bounding box center [536, 326] width 9 height 14
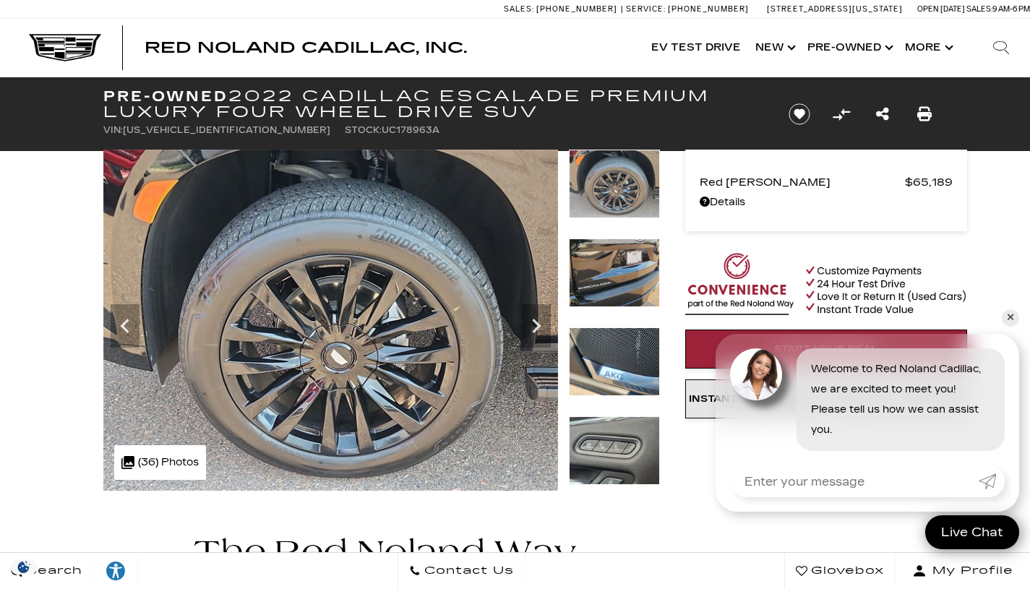
click at [536, 329] on icon "Next" at bounding box center [536, 326] width 9 height 14
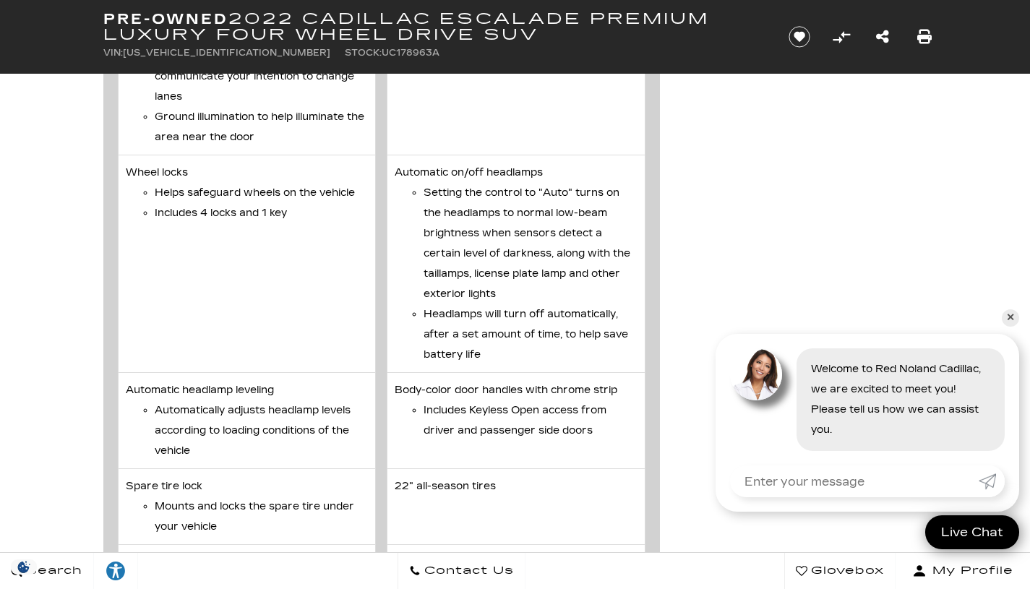
scroll to position [3470, 0]
